Goal: Information Seeking & Learning: Learn about a topic

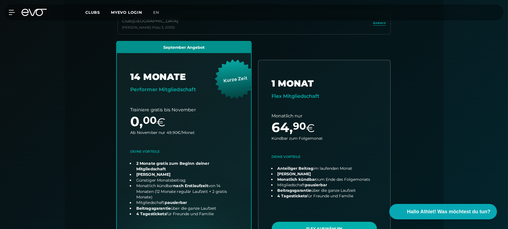
scroll to position [195, 0]
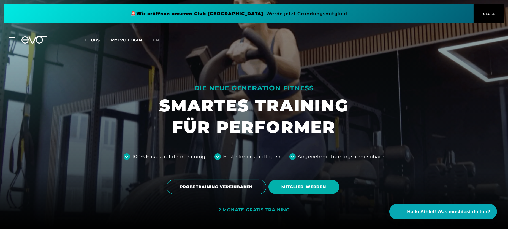
click at [7, 39] on div at bounding box center [8, 39] width 17 height 5
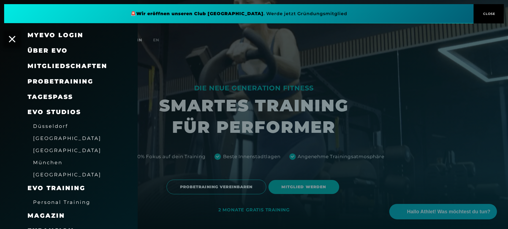
click at [54, 69] on span "Mitgliedschaften" at bounding box center [68, 65] width 80 height 7
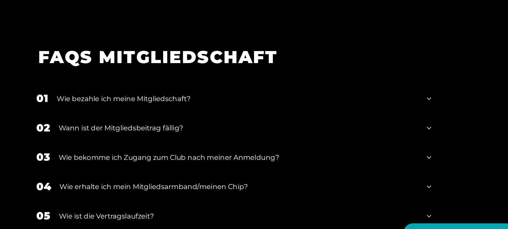
scroll to position [911, 0]
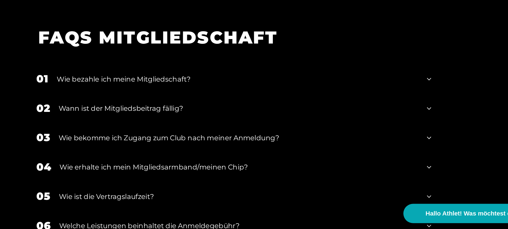
click at [275, 124] on div "Wann ist der Mitgliedsbeitrag fällig?" at bounding box center [257, 128] width 287 height 8
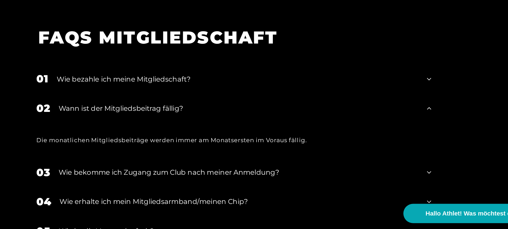
click at [277, 100] on div "Wie bezahle ich meine Mitgliedschaft?" at bounding box center [257, 104] width 289 height 8
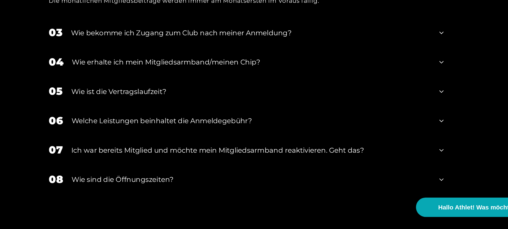
scroll to position [1046, 0]
click at [231, 138] on div "Welche Leistungen beinhaltet die Anmeldegebühr?" at bounding box center [258, 142] width 287 height 8
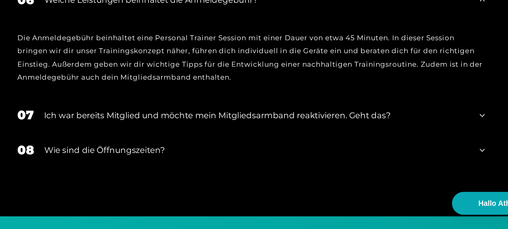
scroll to position [1114, 0]
click at [262, 171] on div "Wie sind die Öffnungszeiten?" at bounding box center [258, 175] width 287 height 8
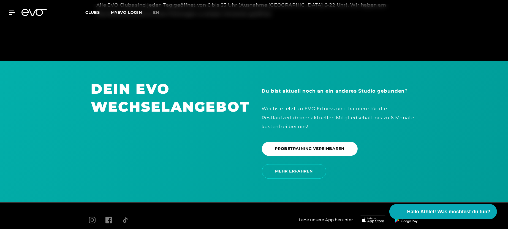
scroll to position [1334, 0]
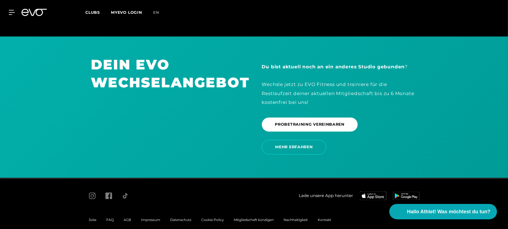
click at [111, 218] on span "FAQ" at bounding box center [110, 220] width 7 height 4
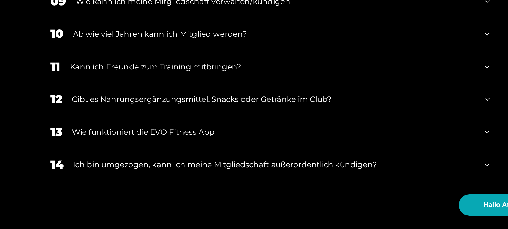
scroll to position [410, 0]
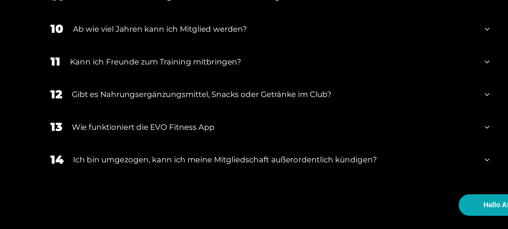
click at [214, 133] on div "Gibt es Nahrungsergänzungsmittel, Snacks oder Getränke im Club?" at bounding box center [256, 132] width 289 height 8
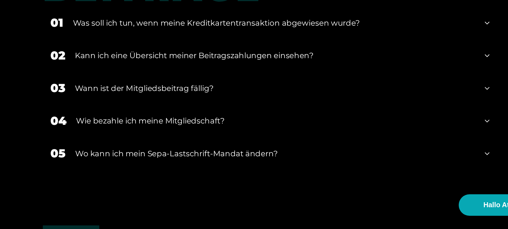
scroll to position [638, 0]
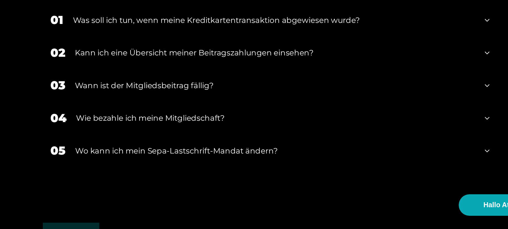
click at [215, 124] on div "Wann ist der Mitgliedsbeitrag fällig?" at bounding box center [257, 126] width 287 height 8
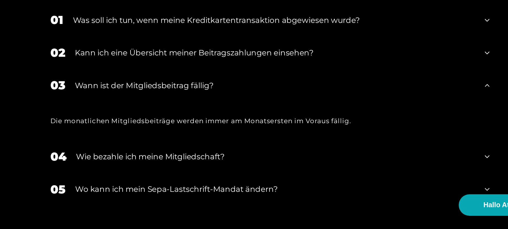
click at [215, 124] on div "Wann ist der Mitgliedsbeitrag fällig?" at bounding box center [257, 126] width 287 height 8
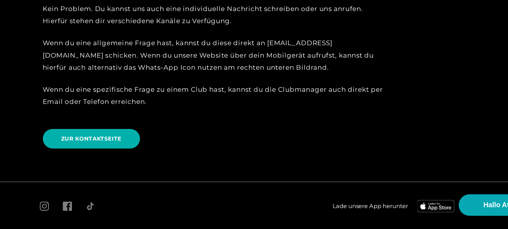
scroll to position [1370, 0]
